Goal: Transaction & Acquisition: Purchase product/service

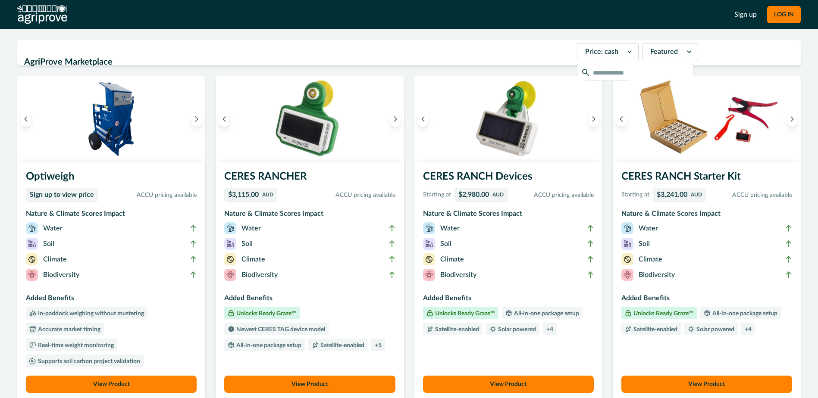
click at [349, 195] on p "ACCU pricing available" at bounding box center [338, 195] width 114 height 9
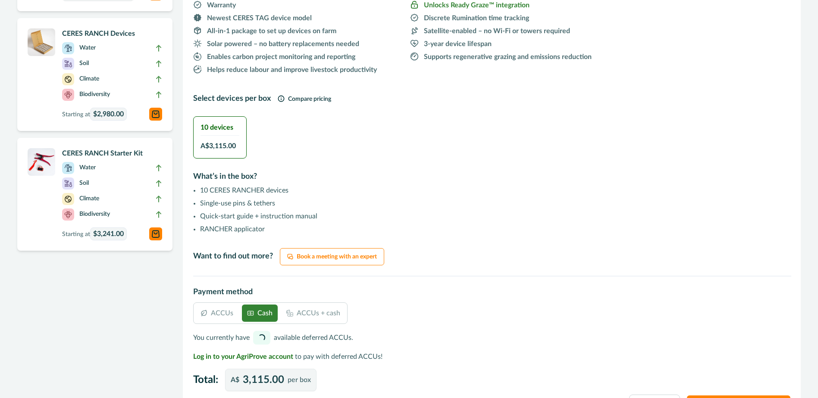
scroll to position [368, 0]
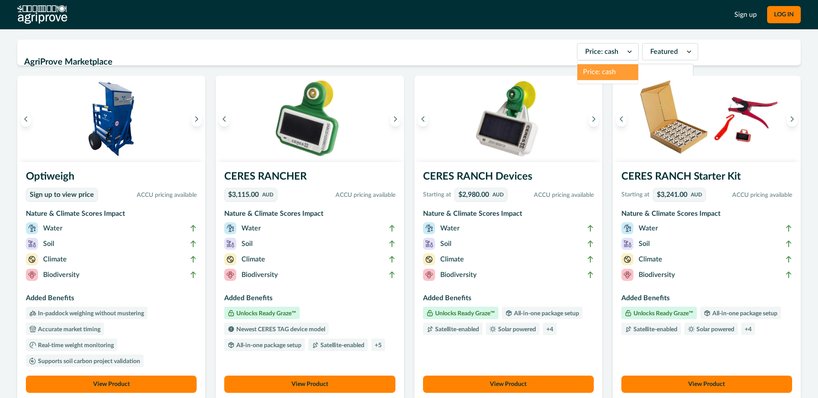
click at [625, 55] on icon at bounding box center [629, 51] width 9 height 9
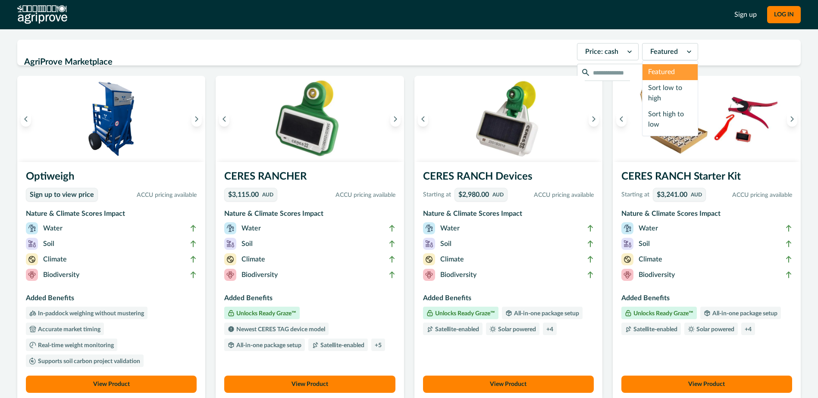
click at [684, 52] on icon at bounding box center [688, 51] width 9 height 9
click at [645, 114] on div "Sort high to low" at bounding box center [669, 119] width 55 height 26
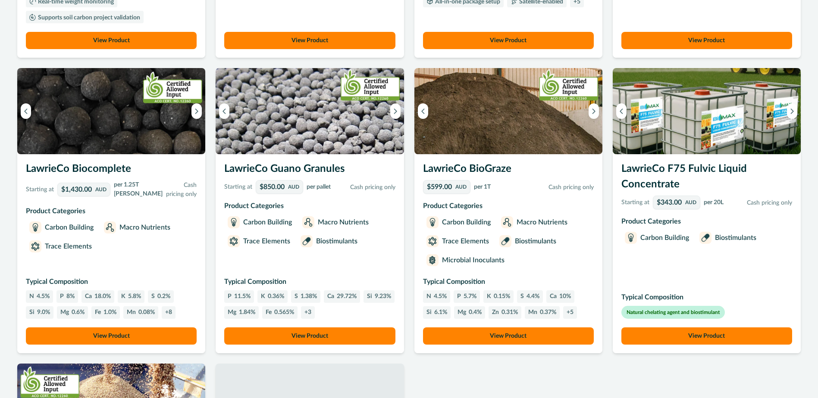
scroll to position [345, 0]
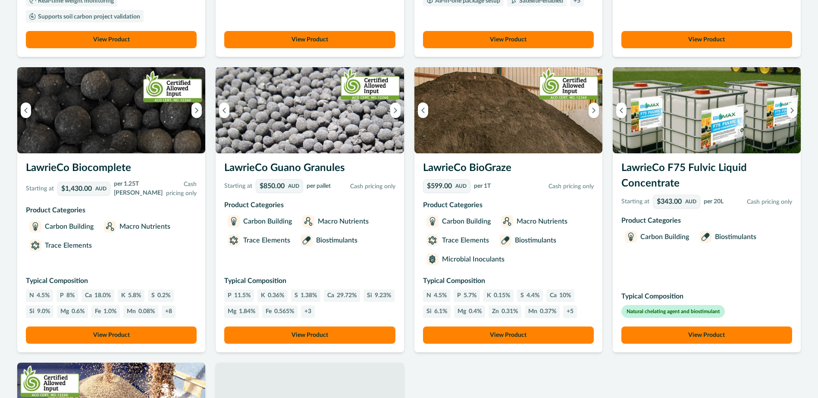
click at [137, 335] on button "View Product" at bounding box center [111, 335] width 171 height 17
